Goal: Information Seeking & Learning: Check status

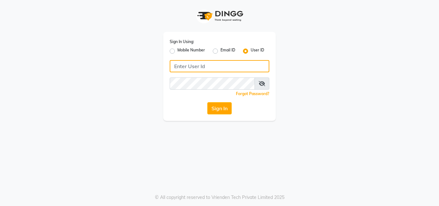
click at [192, 65] on input "Username" at bounding box center [220, 66] width 100 height 12
type input "novia@123"
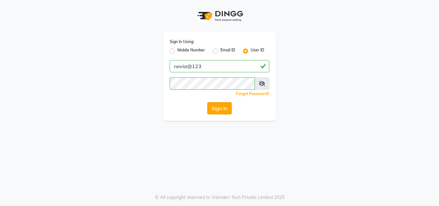
click at [217, 108] on button "Sign In" at bounding box center [219, 108] width 24 height 12
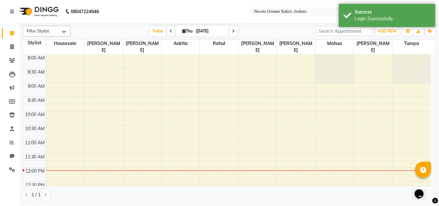
click at [208, 30] on input "[DATE]" at bounding box center [210, 31] width 32 height 10
select select "9"
select select "2025"
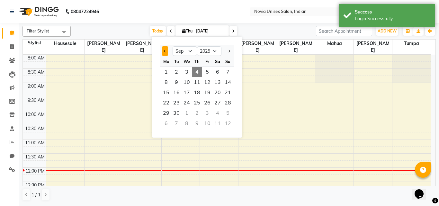
click at [168, 51] on button "Previous month" at bounding box center [164, 51] width 5 height 10
select select "8"
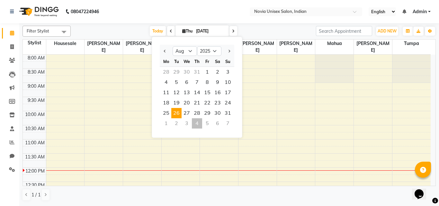
click at [176, 113] on span "26" at bounding box center [176, 113] width 10 height 10
type input "[DATE]"
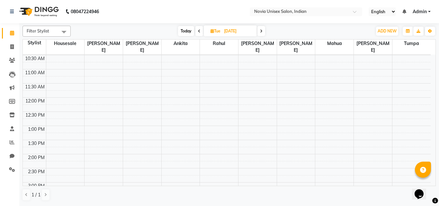
scroll to position [69, 0]
click at [235, 30] on input "[DATE]" at bounding box center [238, 31] width 32 height 10
select select "8"
select select "2025"
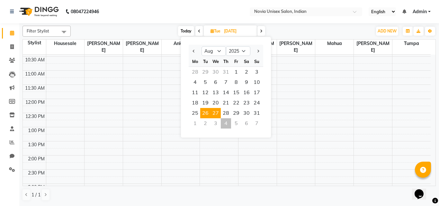
click at [219, 111] on span "27" at bounding box center [216, 113] width 10 height 10
type input "[DATE]"
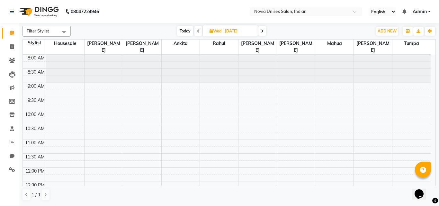
scroll to position [161, 0]
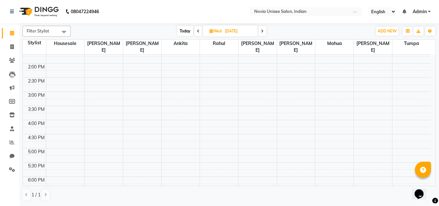
click at [232, 32] on input "[DATE]" at bounding box center [239, 31] width 32 height 10
select select "8"
select select "2025"
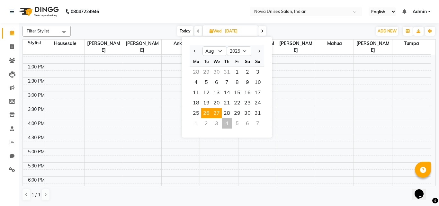
click at [207, 111] on span "26" at bounding box center [206, 113] width 10 height 10
type input "[DATE]"
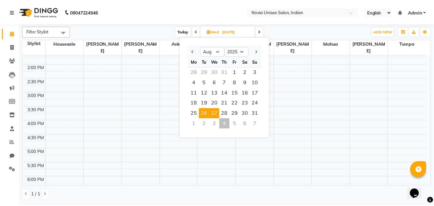
scroll to position [114, 0]
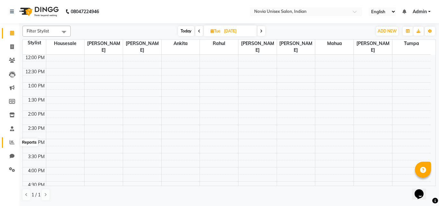
click at [14, 142] on span at bounding box center [11, 142] width 11 height 7
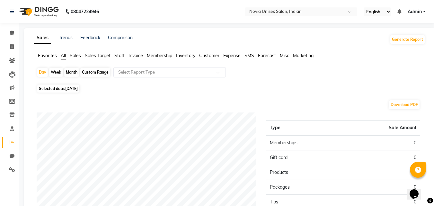
click at [69, 89] on span "[DATE]" at bounding box center [71, 88] width 13 height 5
select select "9"
select select "2025"
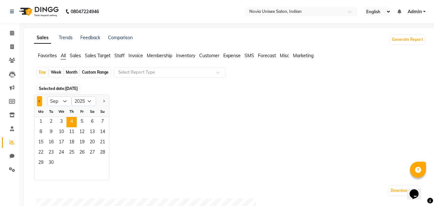
click at [40, 103] on button "Previous month" at bounding box center [39, 101] width 5 height 10
select select "8"
click at [50, 162] on span "26" at bounding box center [51, 163] width 10 height 10
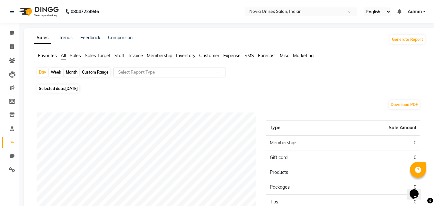
click at [78, 57] on span "Sales" at bounding box center [75, 56] width 11 height 6
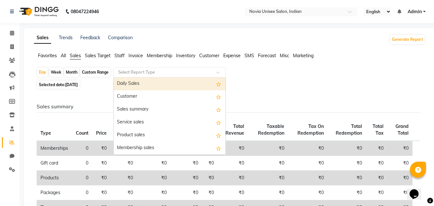
click at [132, 73] on input "text" at bounding box center [163, 72] width 93 height 6
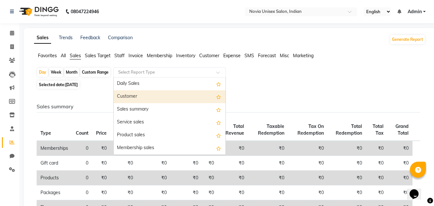
click at [134, 94] on div "Customer" at bounding box center [170, 96] width 112 height 13
